Goal: Find specific page/section: Find specific page/section

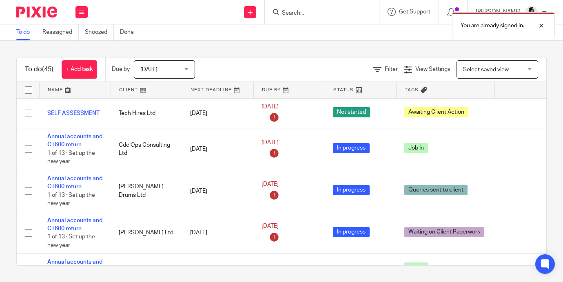
click at [309, 13] on div "You are already signed in." at bounding box center [418, 23] width 273 height 31
click at [543, 27] on div at bounding box center [535, 26] width 22 height 10
click at [330, 13] on input "Search" at bounding box center [317, 13] width 73 height 7
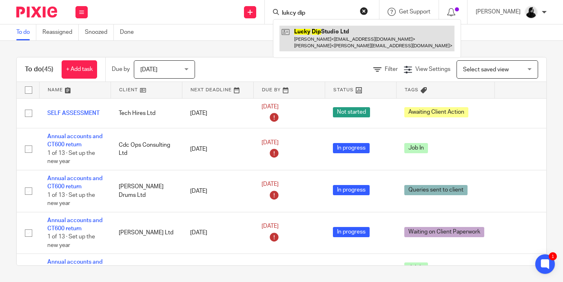
type input "lukcy dip"
click at [323, 37] on link at bounding box center [367, 38] width 175 height 25
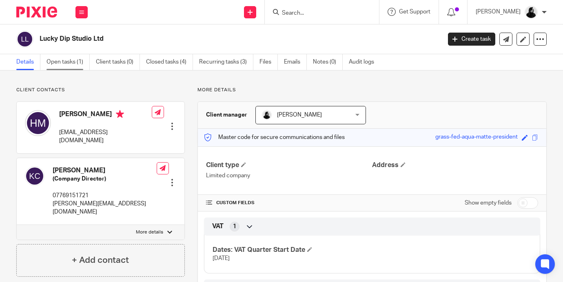
click at [65, 65] on link "Open tasks (1)" at bounding box center [68, 62] width 43 height 16
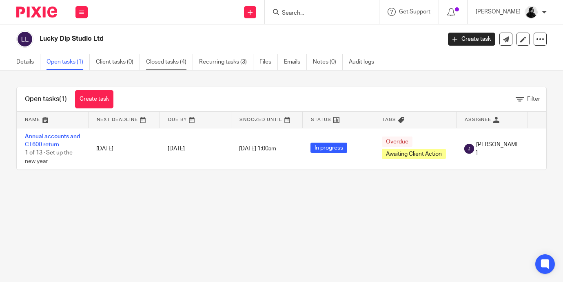
click at [178, 65] on link "Closed tasks (4)" at bounding box center [169, 62] width 47 height 16
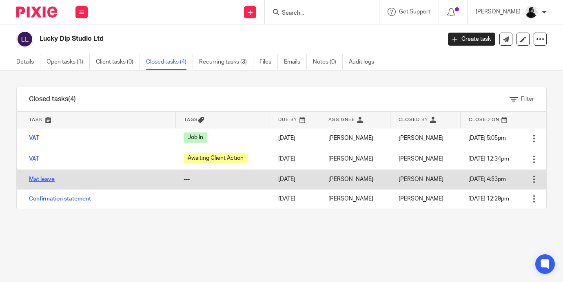
click at [42, 179] on link "Mat leave" at bounding box center [42, 180] width 26 height 6
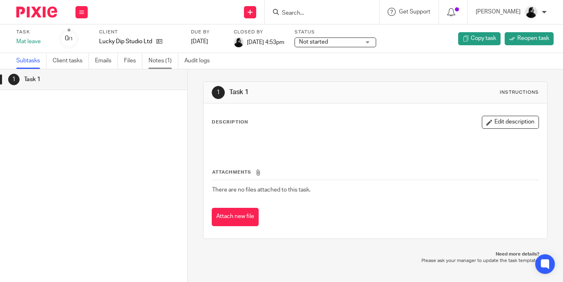
click at [161, 63] on link "Notes (1)" at bounding box center [164, 61] width 30 height 16
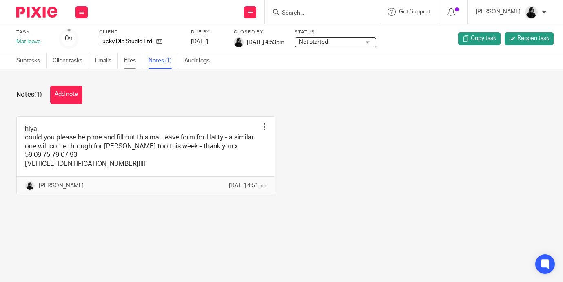
click at [133, 60] on link "Files" at bounding box center [133, 61] width 18 height 16
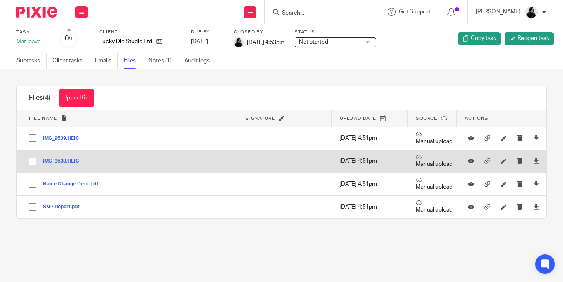
click at [63, 160] on button "IMG_9538.HEIC" at bounding box center [64, 162] width 42 height 6
